Goal: Task Accomplishment & Management: Manage account settings

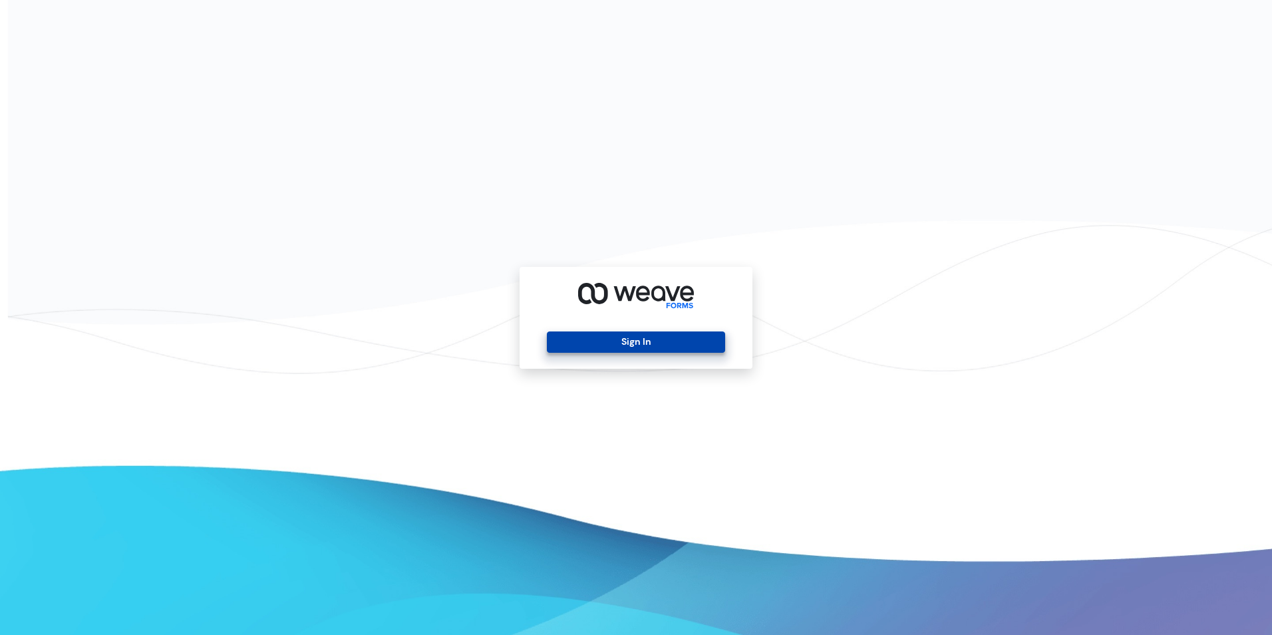
click at [645, 336] on button "Sign In" at bounding box center [636, 341] width 178 height 21
